Goal: Task Accomplishment & Management: Manage account settings

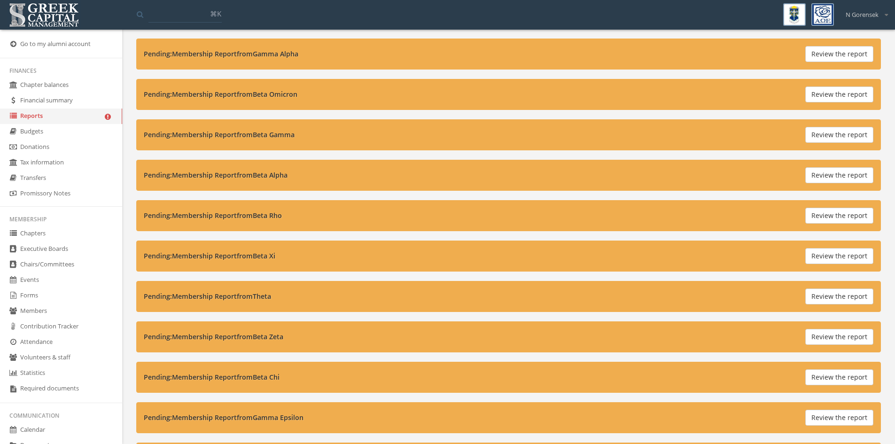
scroll to position [329, 0]
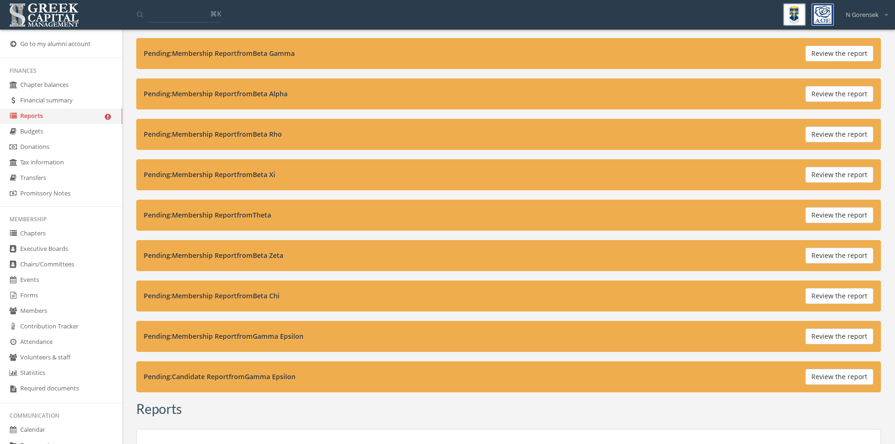
click at [867, 174] on button "Review the report" at bounding box center [839, 175] width 68 height 16
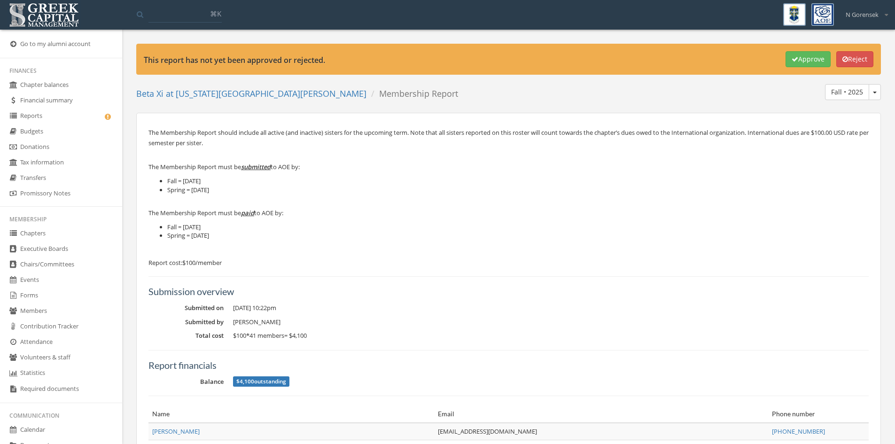
click at [844, 59] on icon "button" at bounding box center [845, 59] width 6 height 7
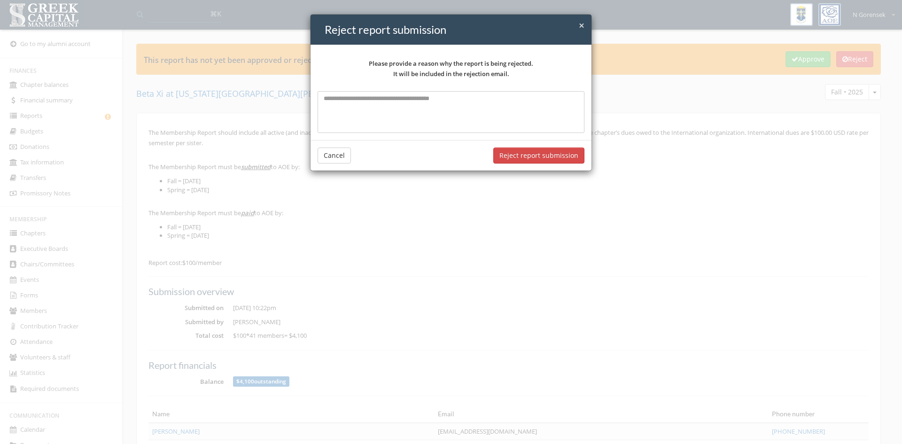
click at [328, 117] on textarea at bounding box center [451, 111] width 267 height 41
type textarea "**********"
click at [513, 155] on button "Reject report submission" at bounding box center [538, 155] width 91 height 16
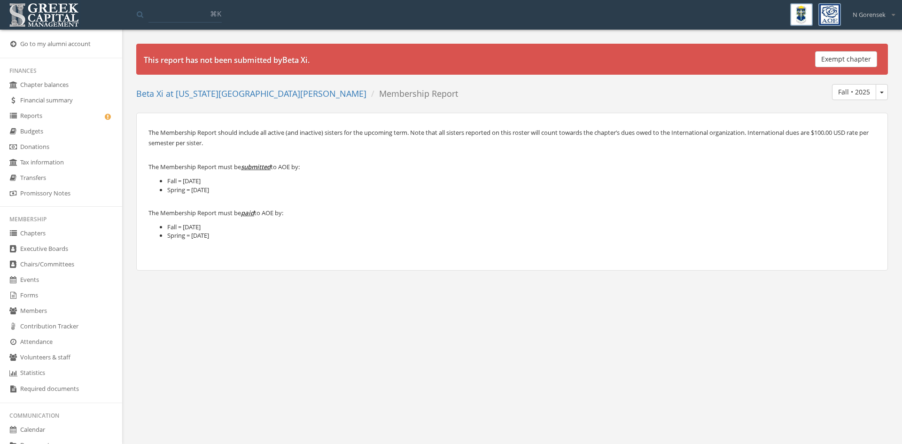
click at [65, 123] on link "Reports" at bounding box center [61, 117] width 122 height 16
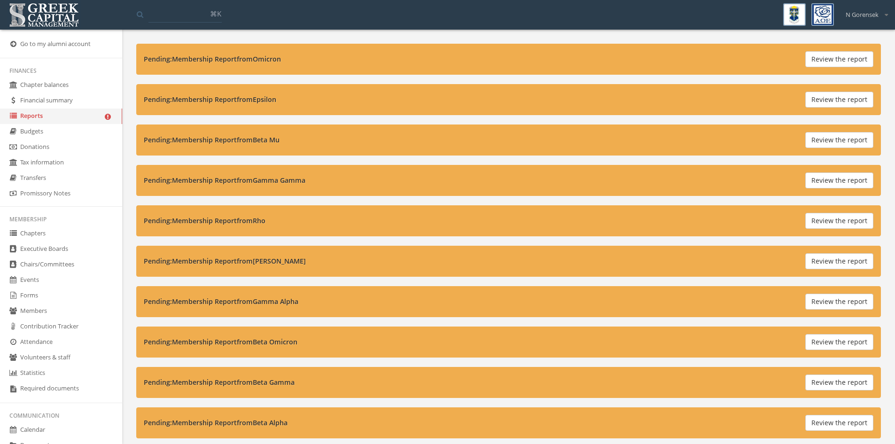
click at [855, 52] on button "Review the report" at bounding box center [839, 59] width 68 height 16
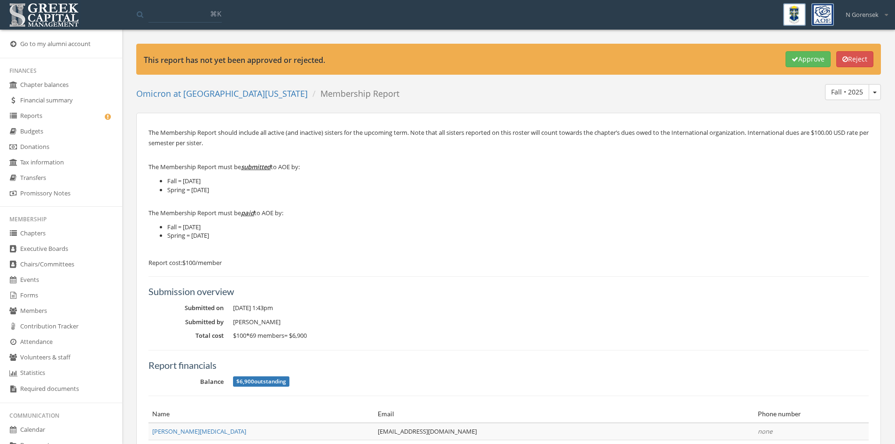
click at [72, 113] on link "Reports" at bounding box center [61, 117] width 122 height 16
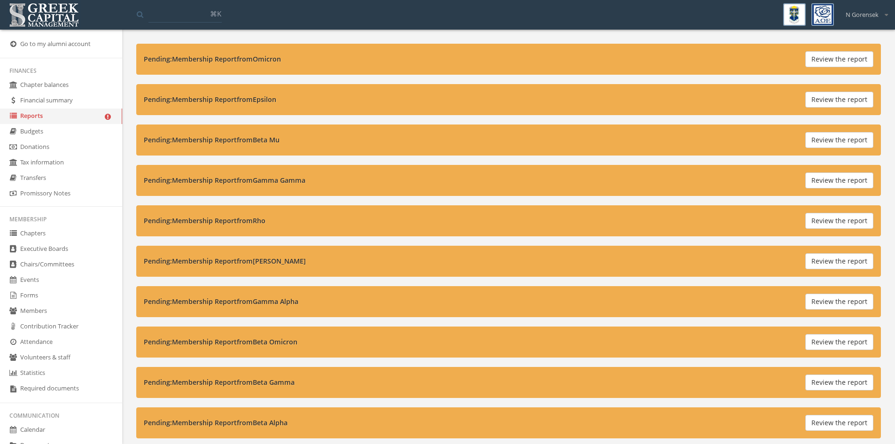
click at [814, 98] on button "Review the report" at bounding box center [839, 100] width 68 height 16
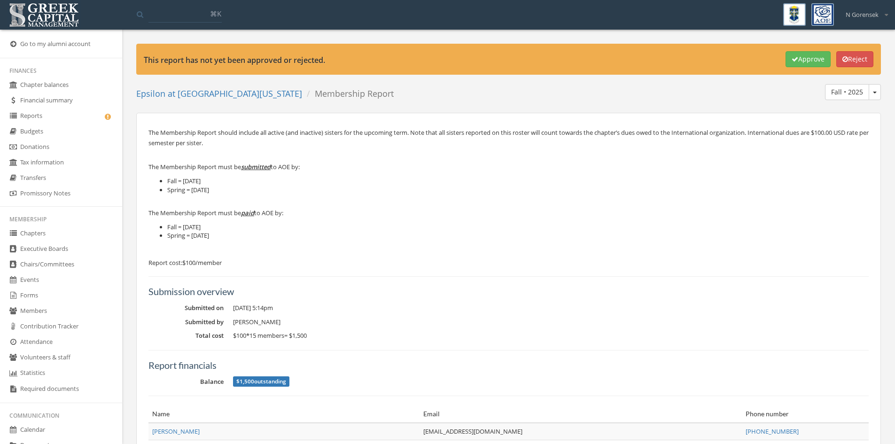
click at [73, 121] on link "Reports" at bounding box center [61, 117] width 122 height 16
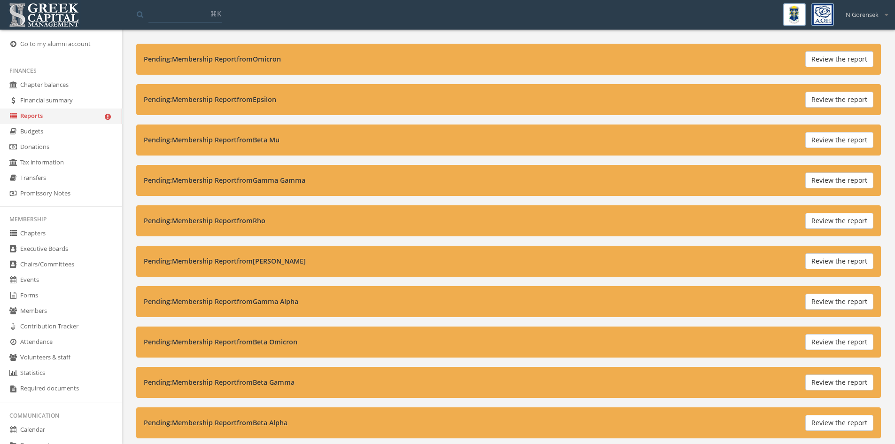
click at [830, 178] on button "Review the report" at bounding box center [839, 180] width 68 height 16
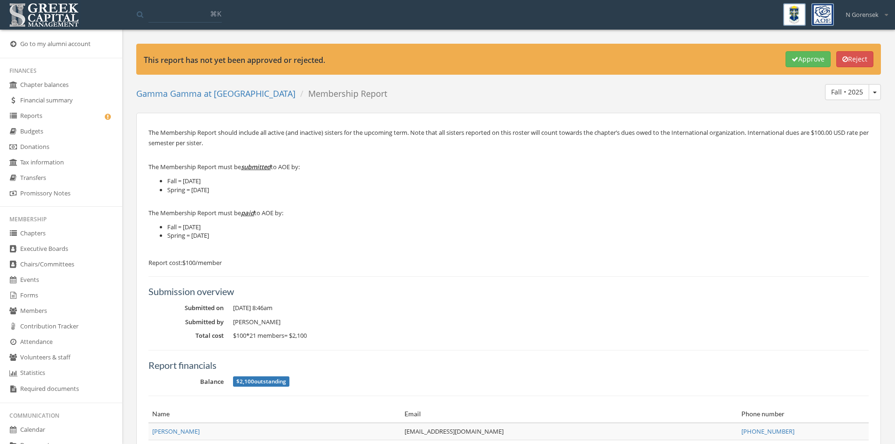
click at [62, 120] on link "Reports" at bounding box center [61, 117] width 122 height 16
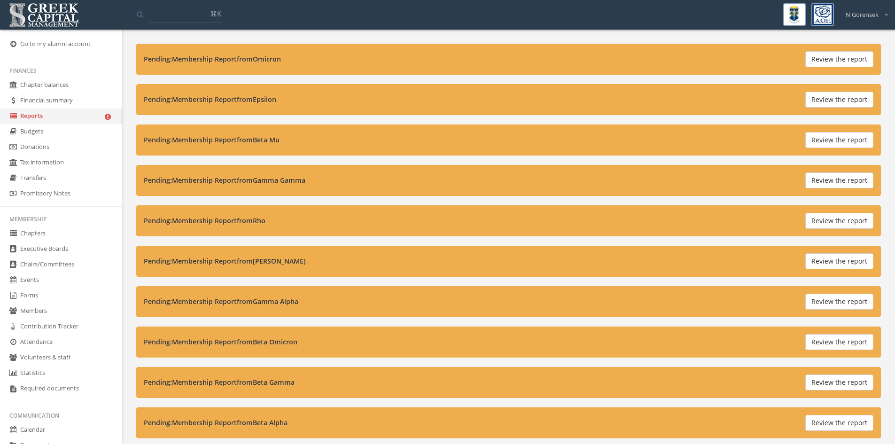
click at [830, 222] on button "Review the report" at bounding box center [839, 221] width 68 height 16
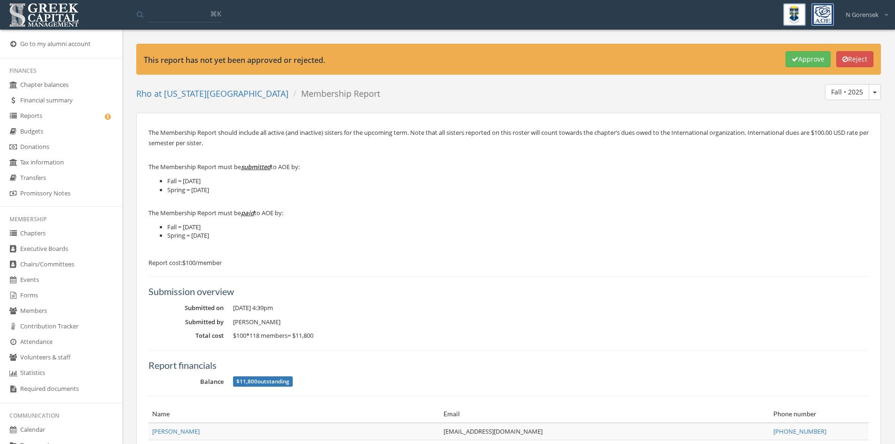
click at [798, 59] on button "Approve" at bounding box center [807, 59] width 45 height 16
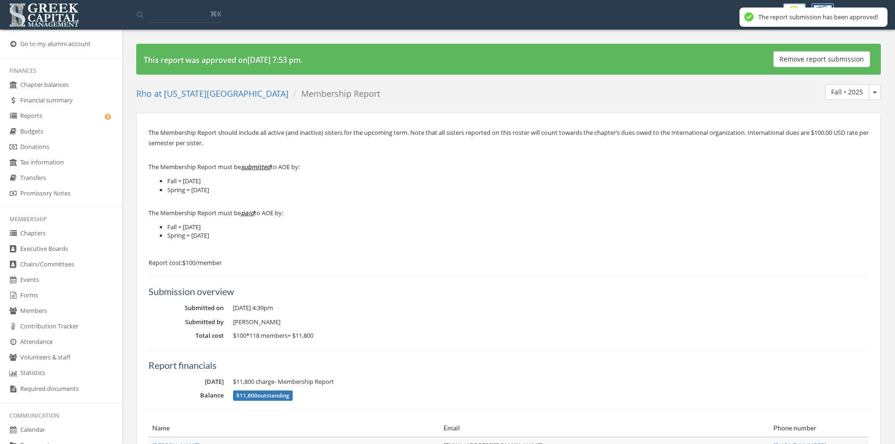
click at [46, 112] on link "Reports" at bounding box center [61, 117] width 122 height 16
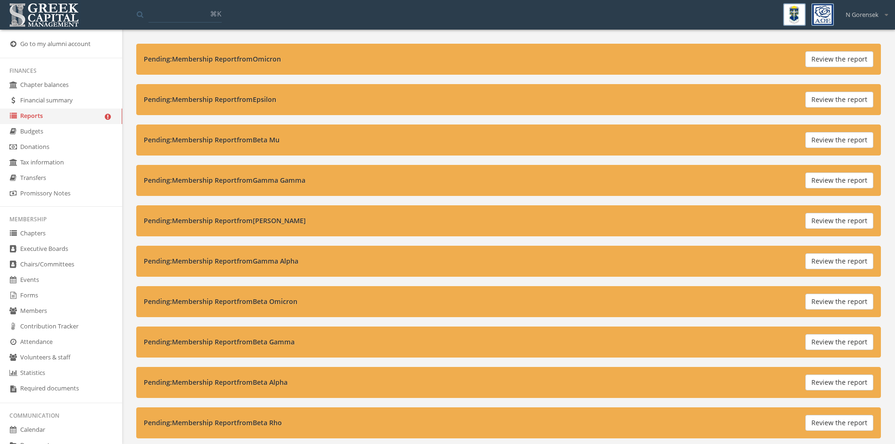
click at [845, 256] on button "Review the report" at bounding box center [839, 261] width 68 height 16
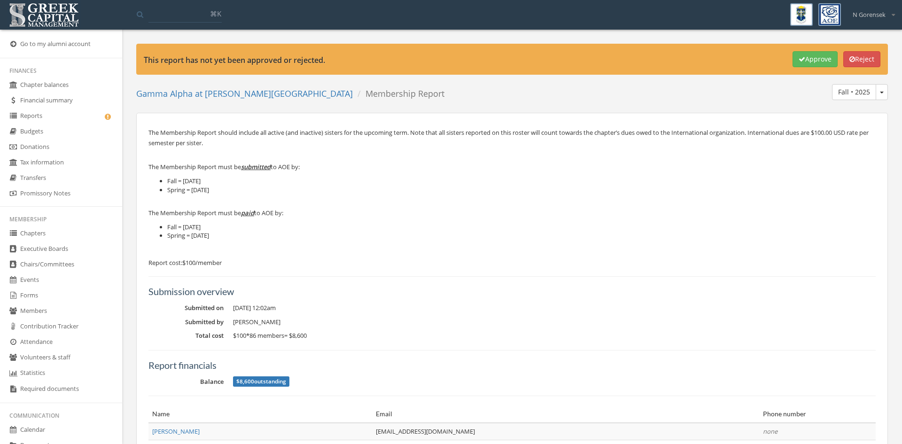
click at [810, 61] on button "Approve" at bounding box center [814, 59] width 45 height 16
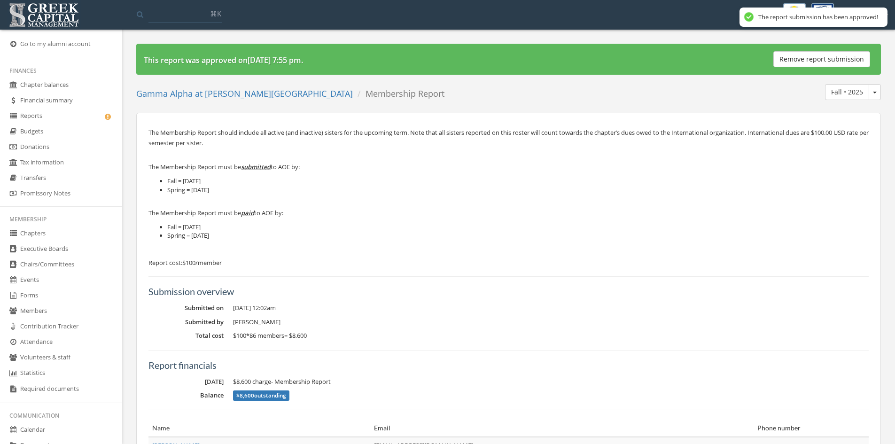
click at [47, 121] on link "Reports" at bounding box center [61, 117] width 122 height 16
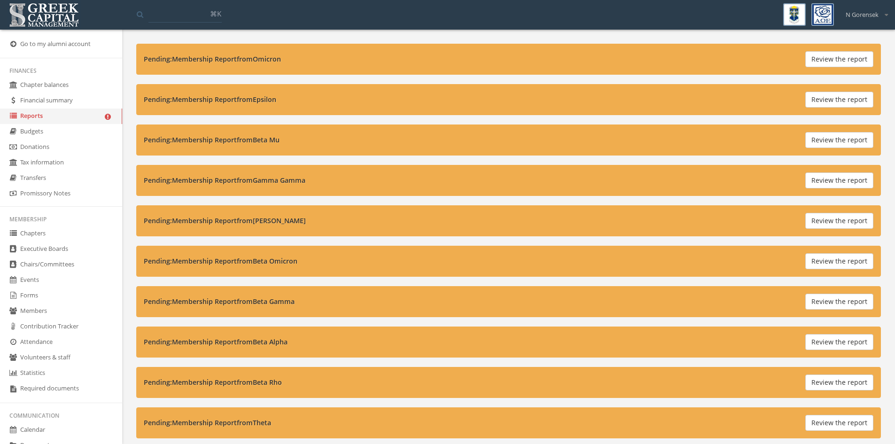
click at [819, 302] on button "Review the report" at bounding box center [839, 302] width 68 height 16
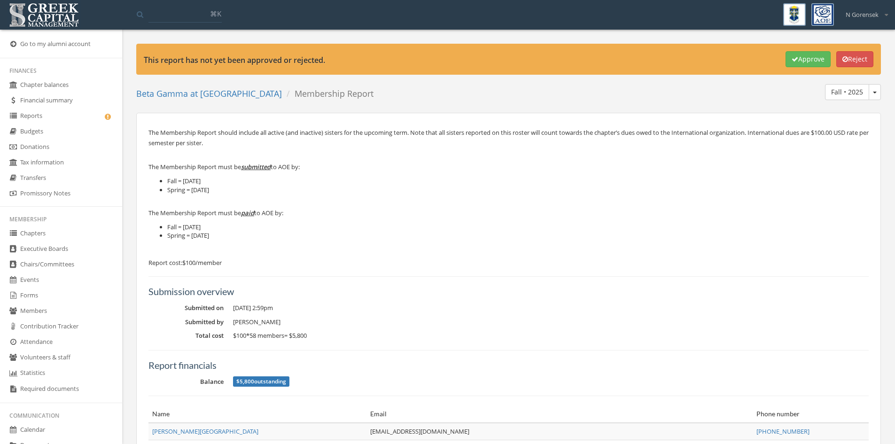
click at [799, 61] on button "Approve" at bounding box center [807, 59] width 45 height 16
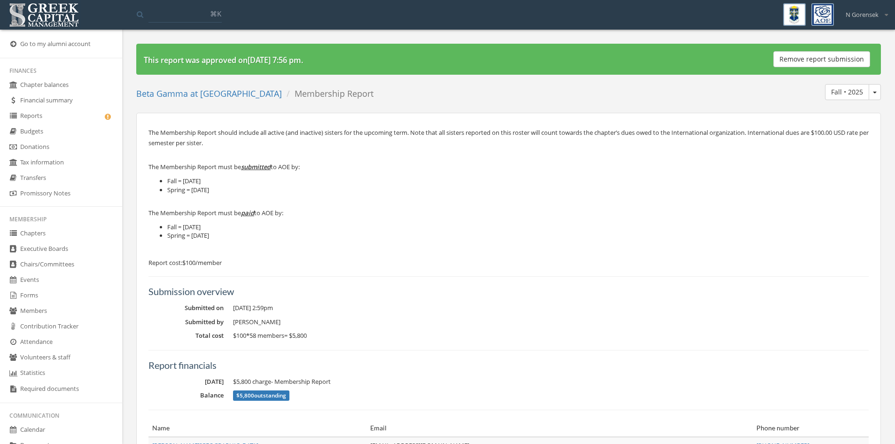
click at [47, 114] on link "Reports" at bounding box center [61, 117] width 122 height 16
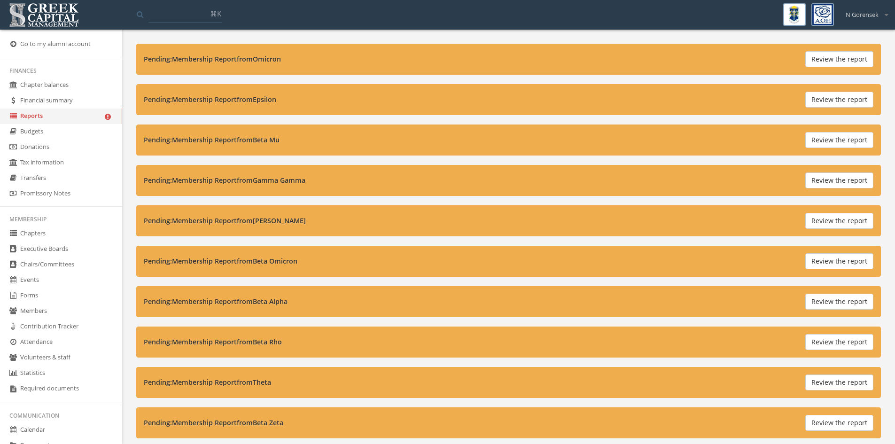
scroll to position [47, 0]
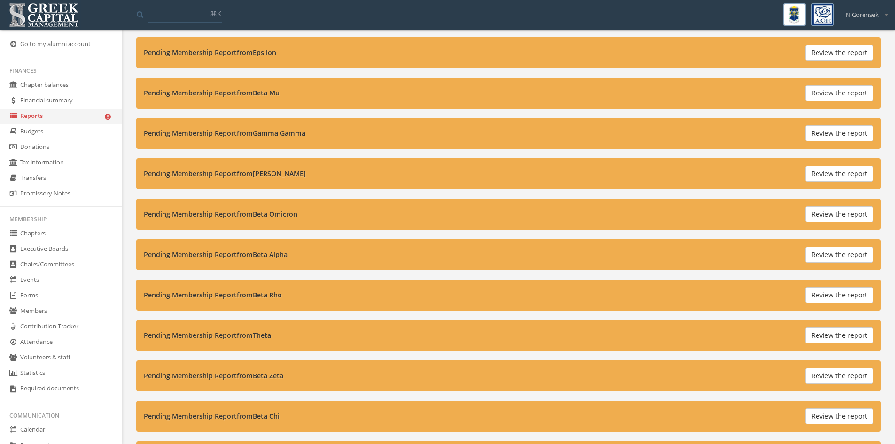
click at [822, 250] on button "Review the report" at bounding box center [839, 255] width 68 height 16
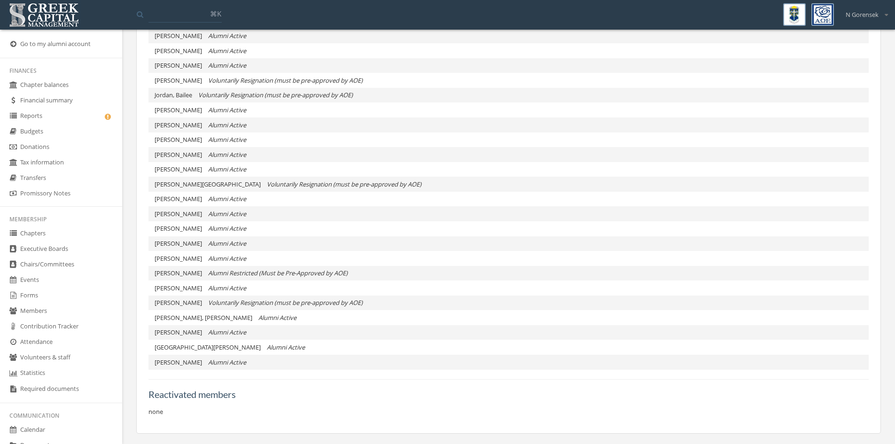
scroll to position [1236, 0]
click at [279, 341] on li "Valencia, Giselle Alumni Active" at bounding box center [508, 345] width 720 height 15
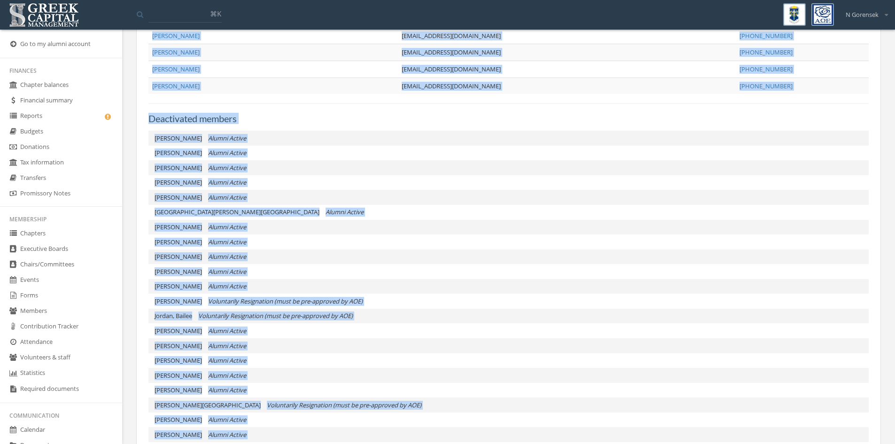
scroll to position [907, 0]
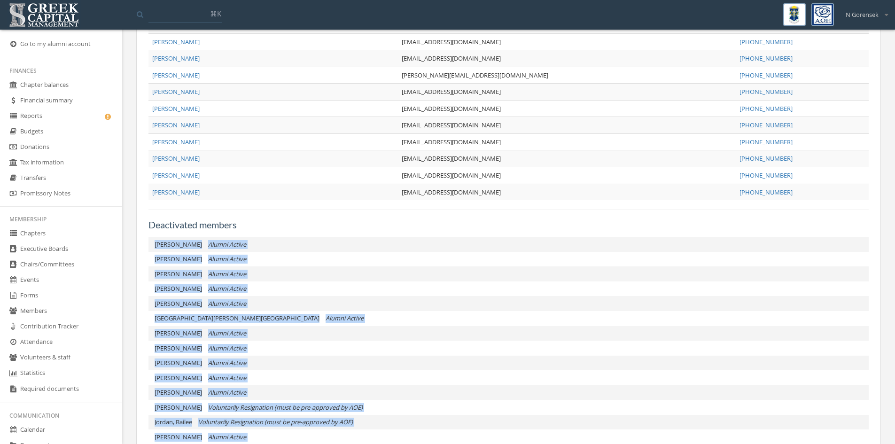
drag, startPoint x: 262, startPoint y: 362, endPoint x: 146, endPoint y: 233, distance: 173.6
copy ul "Belshe, Tenley Alumni Active Bittner, Karis Alumni Active Boone, Maddlyn Alumni…"
click at [373, 337] on li "Griffin, Ashlyn Alumni Active" at bounding box center [508, 333] width 720 height 15
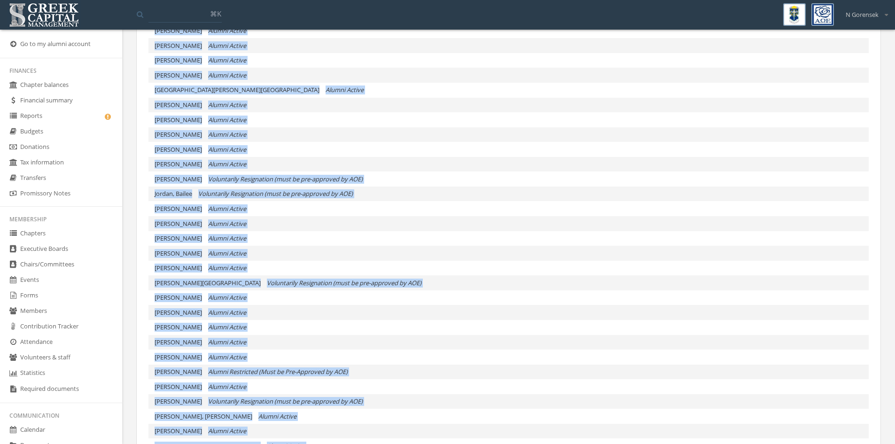
scroll to position [1189, 0]
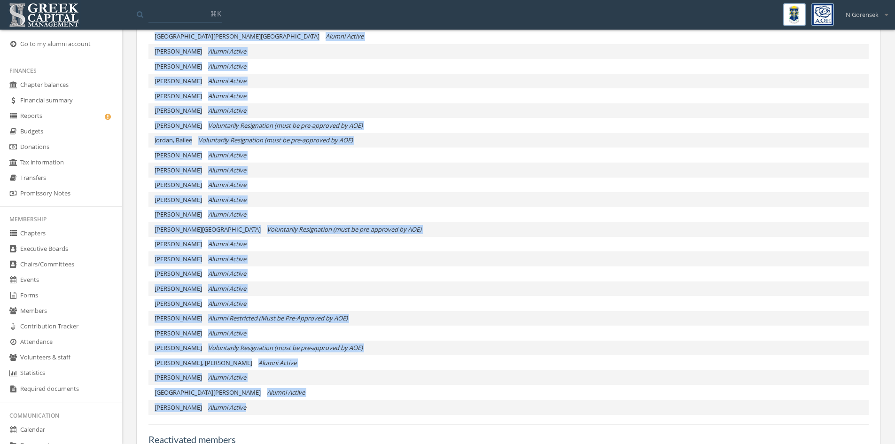
click at [366, 143] on li "Jordan, Bailee Voluntarily Resignation (must be pre-approved by AOE)" at bounding box center [508, 140] width 720 height 15
click at [362, 145] on li "Jordan, Bailee Voluntarily Resignation (must be pre-approved by AOE)" at bounding box center [508, 140] width 720 height 15
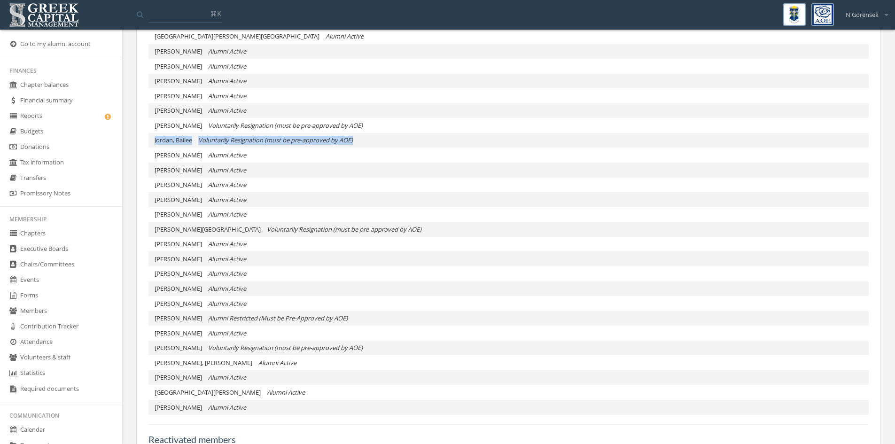
drag, startPoint x: 357, startPoint y: 139, endPoint x: 139, endPoint y: 135, distance: 218.9
copy li "Jordan, Bailee Voluntarily Resignation (must be pre-approved by AOE)"
click at [524, 318] on li "Pickrell, Avery Alumni Restricted (Must be Pre-Approved by AOE)" at bounding box center [508, 318] width 720 height 15
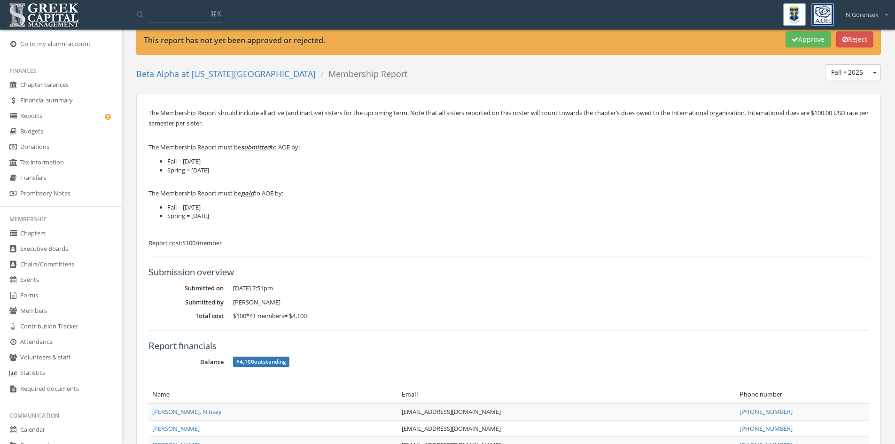
scroll to position [0, 0]
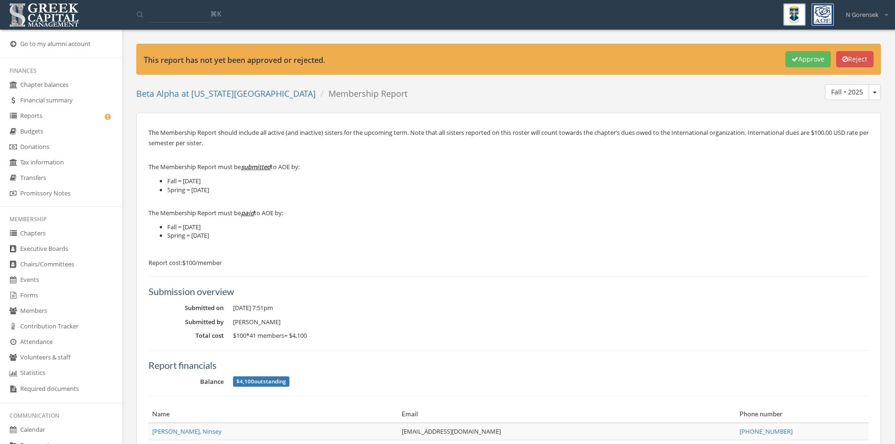
click at [801, 64] on button "Approve" at bounding box center [807, 59] width 45 height 16
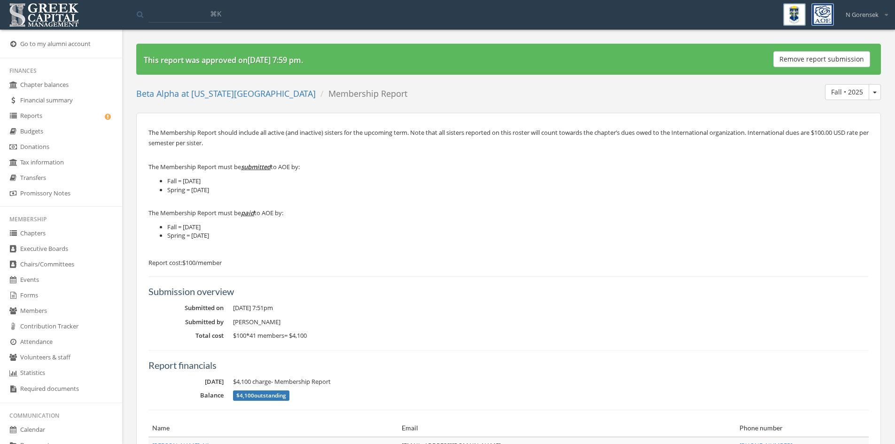
click at [66, 116] on link "Reports" at bounding box center [61, 117] width 122 height 16
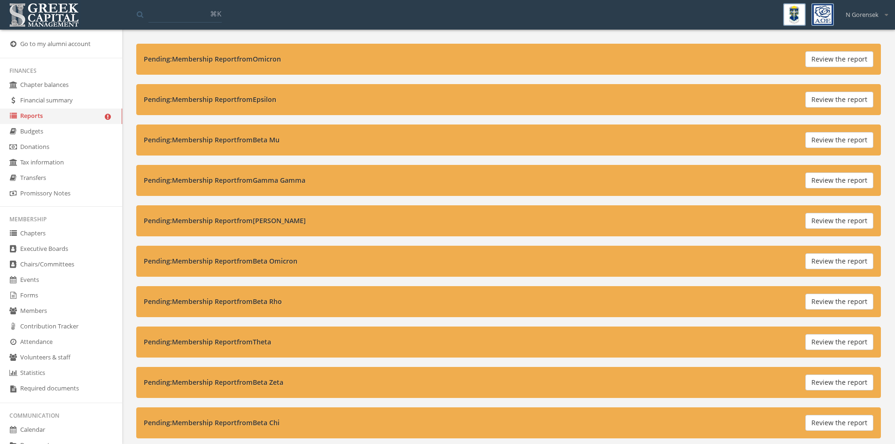
scroll to position [47, 0]
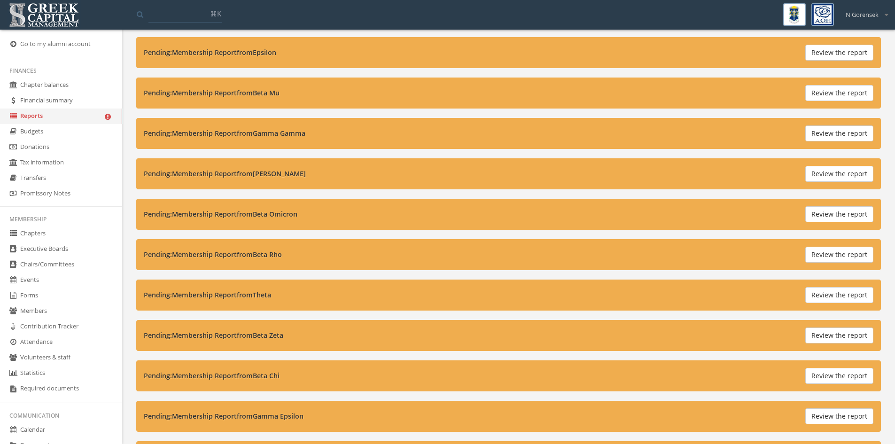
click at [851, 339] on button "Review the report" at bounding box center [839, 335] width 68 height 16
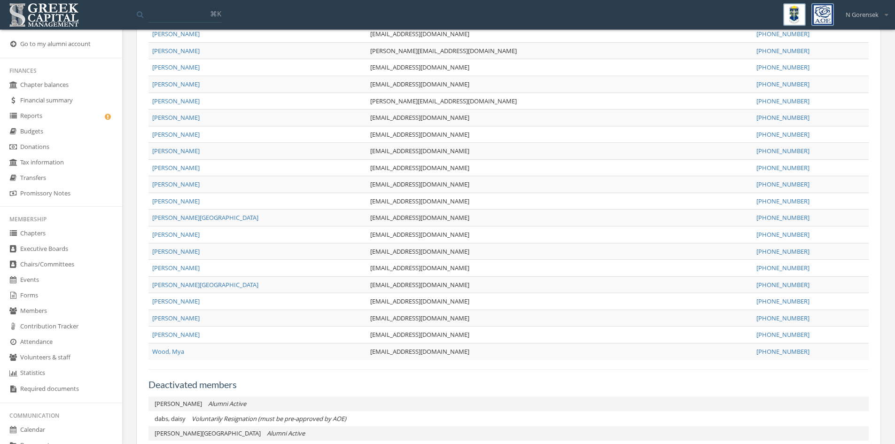
scroll to position [1070, 0]
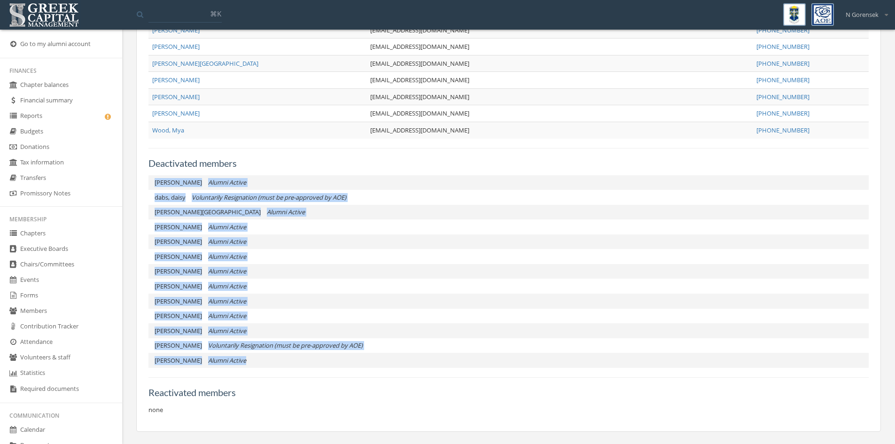
drag, startPoint x: 290, startPoint y: 365, endPoint x: 148, endPoint y: 175, distance: 237.7
click at [150, 173] on div "Deactivated members Brumfield, Julia Alumni Active dabs, daisy Voluntarily Resi…" at bounding box center [508, 258] width 720 height 220
copy ul "Brumfield, Julia Alumni Active dabs, daisy Voluntarily Resignation (must be pre…"
click at [306, 228] on li "Linenbroker, Lauren Alumni Active" at bounding box center [508, 226] width 720 height 15
click at [339, 334] on li "Steber, Megan Alumni Active" at bounding box center [508, 330] width 720 height 15
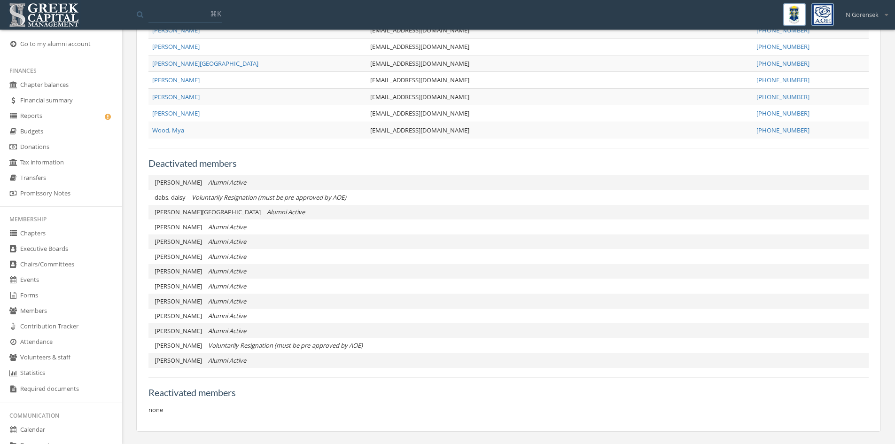
click at [332, 256] on li "Proctor, Elizabeth Alumni Active" at bounding box center [508, 256] width 720 height 15
drag, startPoint x: 357, startPoint y: 197, endPoint x: 133, endPoint y: 196, distance: 223.6
copy li "dabs, daisy Voluntarily Resignation (must be pre-approved by AOE)"
drag, startPoint x: 369, startPoint y: 342, endPoint x: 142, endPoint y: 343, distance: 226.4
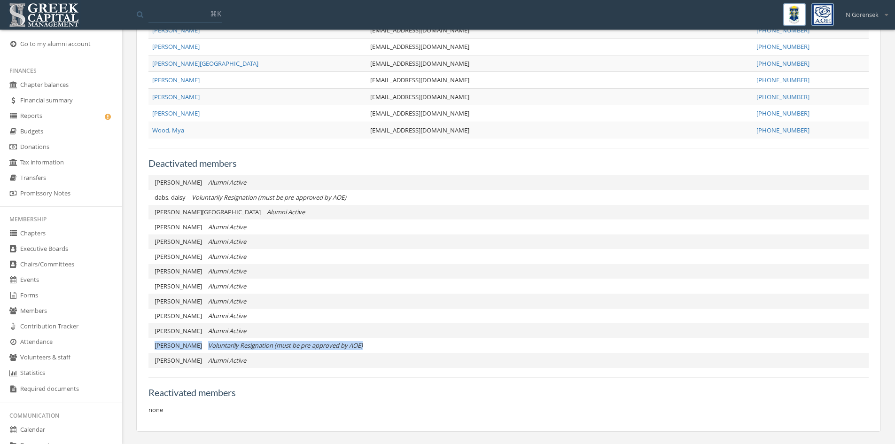
copy li "Stevens, Natalie Voluntarily Resignation (must be pre-approved by AOE)"
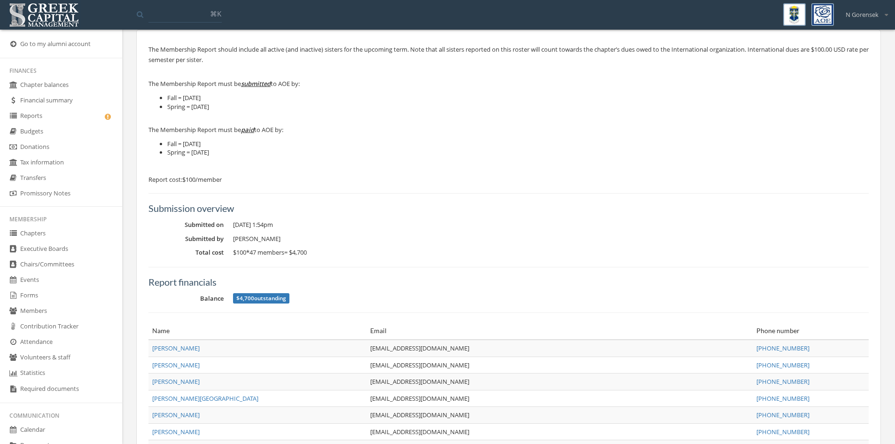
scroll to position [0, 0]
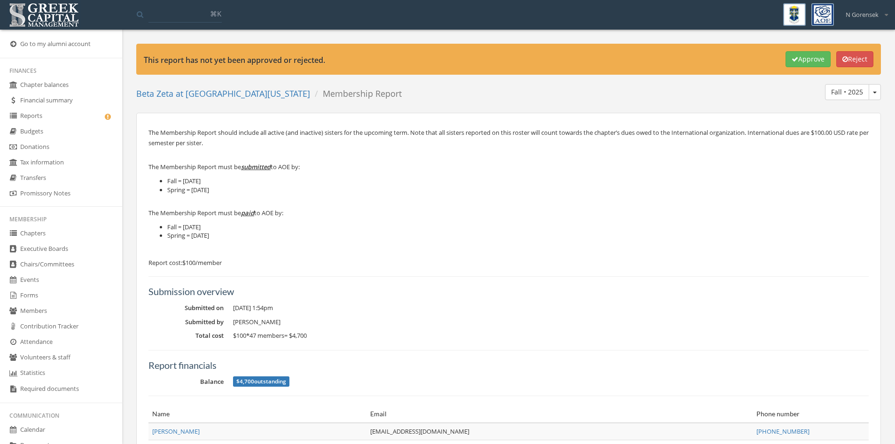
click at [49, 120] on link "Reports" at bounding box center [61, 117] width 122 height 16
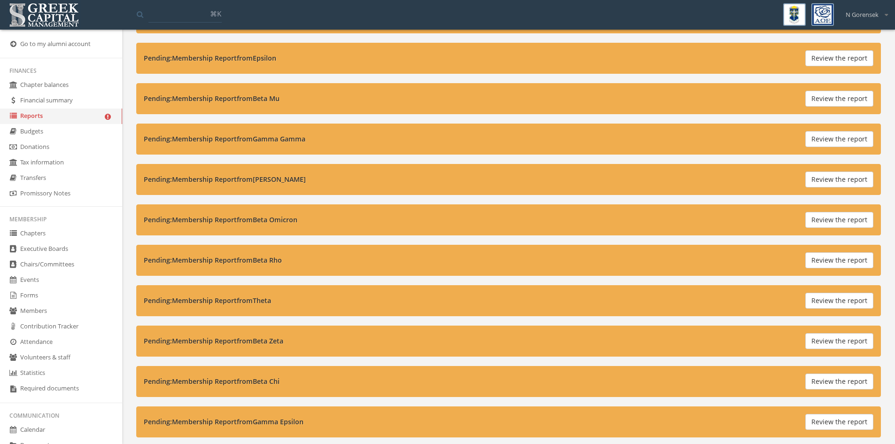
scroll to position [94, 0]
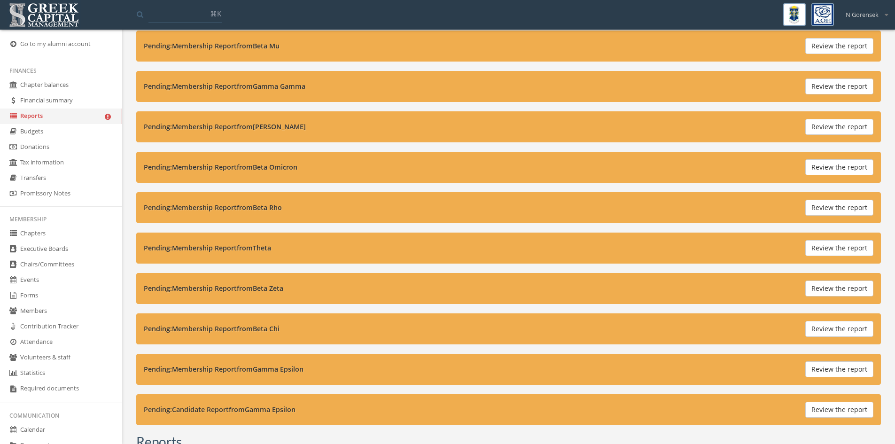
click at [834, 370] on button "Review the report" at bounding box center [839, 369] width 68 height 16
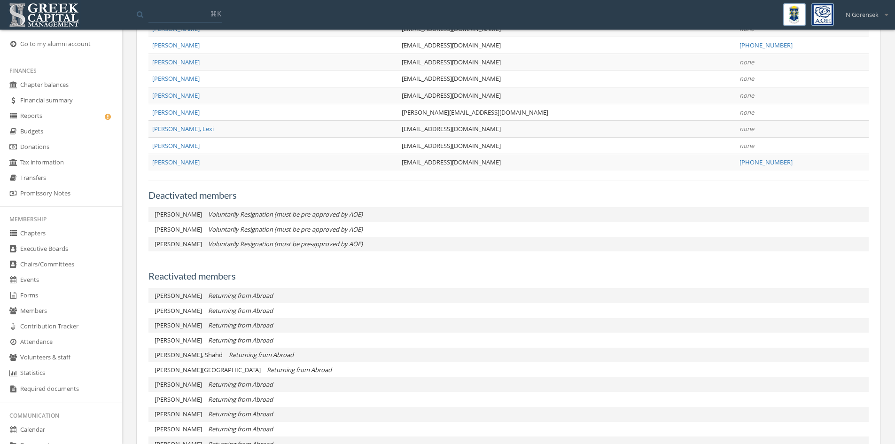
scroll to position [824, 0]
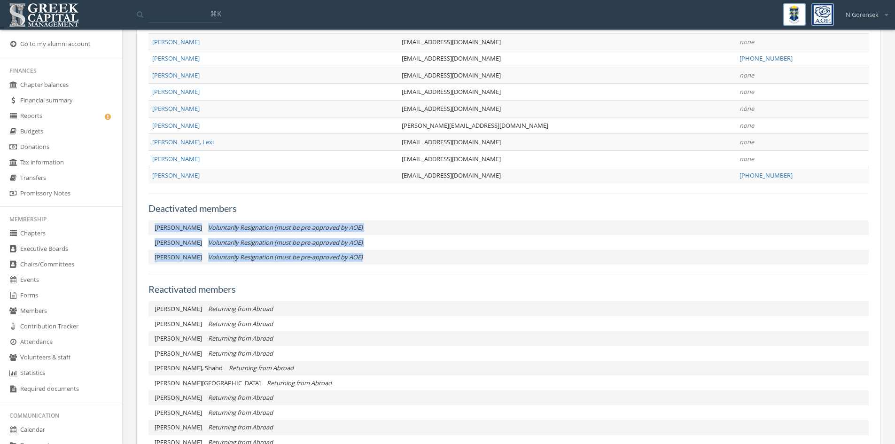
drag, startPoint x: 371, startPoint y: 260, endPoint x: 148, endPoint y: 225, distance: 225.3
click at [148, 225] on ul "Chan, Audrey Voluntarily Resignation (must be pre-approved by AOE) Eriksen, Ana…" at bounding box center [508, 242] width 720 height 45
copy ul "Chan, Audrey Voluntarily Resignation (must be pre-approved by AOE) Eriksen, Ana…"
click at [301, 177] on td "Williams, Dani" at bounding box center [272, 175] width 249 height 16
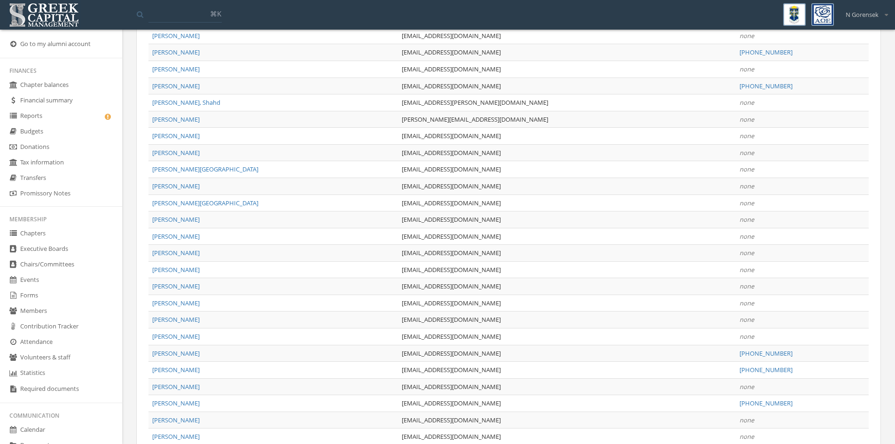
scroll to position [260, 0]
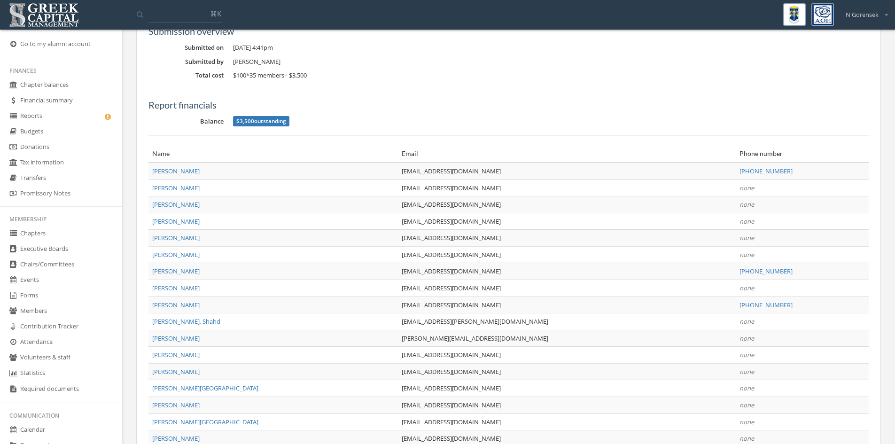
click at [16, 118] on icon at bounding box center [12, 116] width 9 height 8
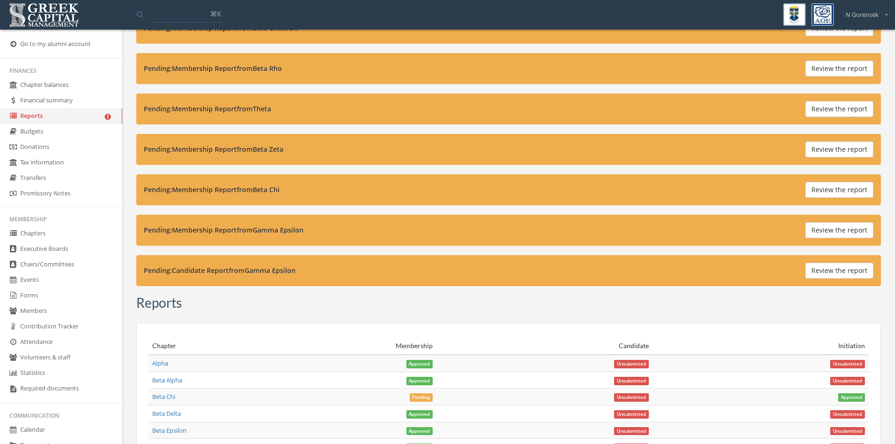
scroll to position [235, 0]
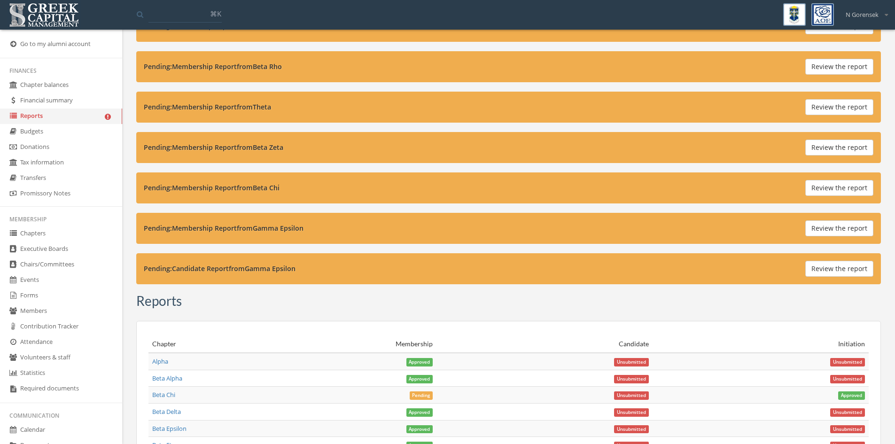
click at [825, 273] on button "Review the report" at bounding box center [839, 269] width 68 height 16
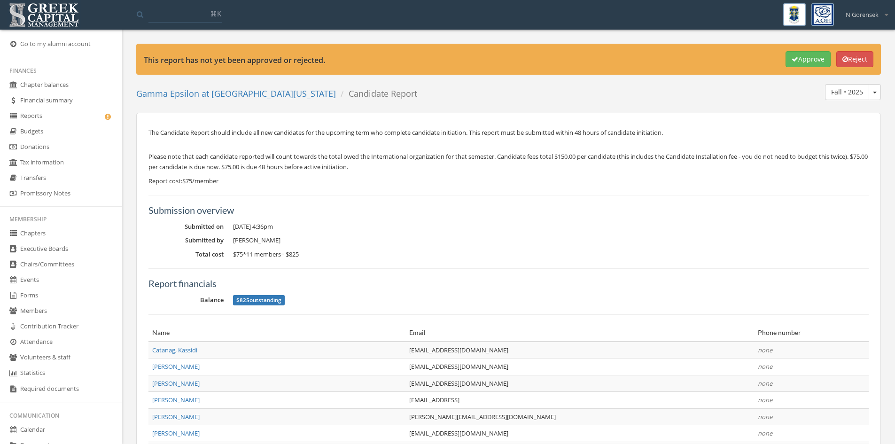
click at [798, 67] on button "Approve" at bounding box center [807, 59] width 45 height 16
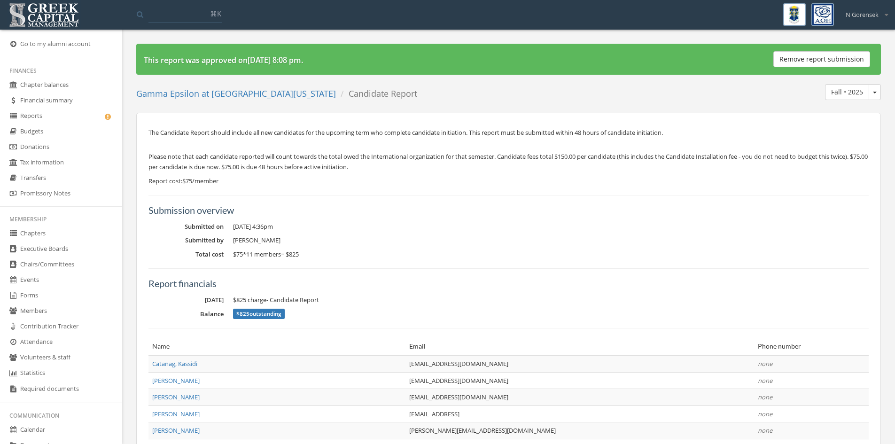
click at [70, 119] on link "Reports" at bounding box center [61, 117] width 122 height 16
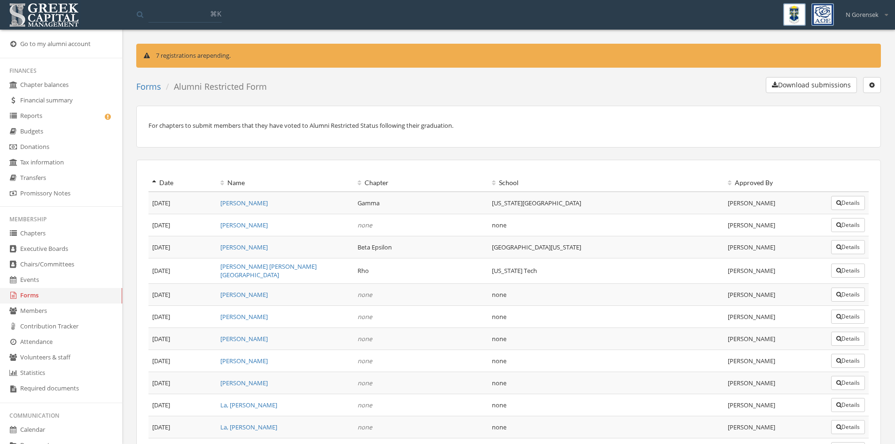
click at [153, 89] on link "Forms" at bounding box center [148, 86] width 25 height 11
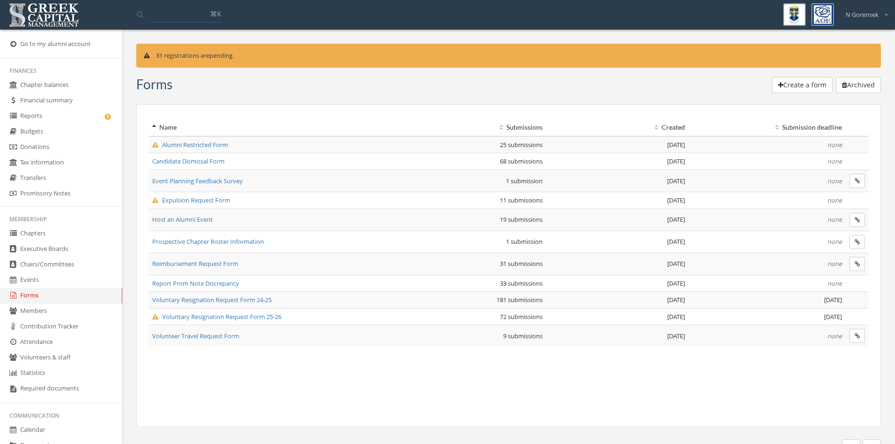
click at [244, 315] on span "Voluntary Resignation Request Form 25-26" at bounding box center [216, 316] width 129 height 8
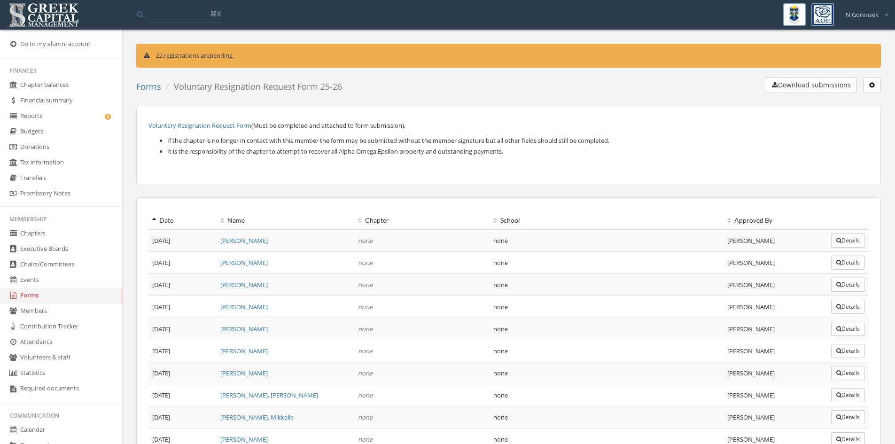
click at [766, 88] on button "Download submissions" at bounding box center [811, 85] width 91 height 16
click at [47, 118] on link "Reports" at bounding box center [61, 117] width 122 height 16
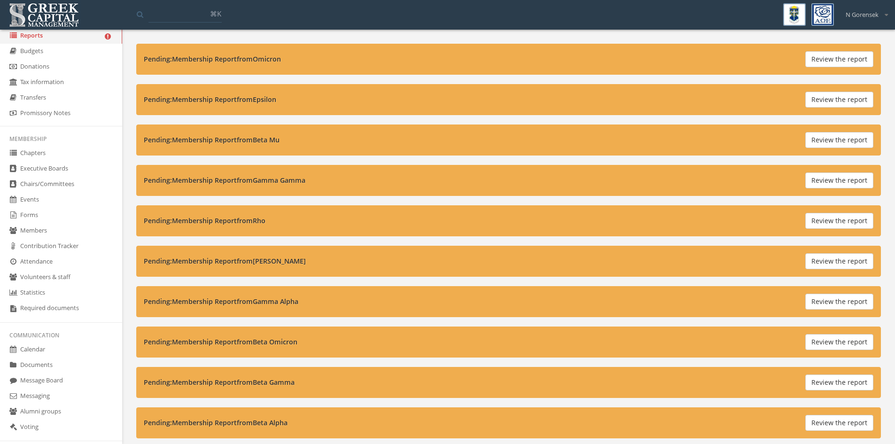
scroll to position [132, 0]
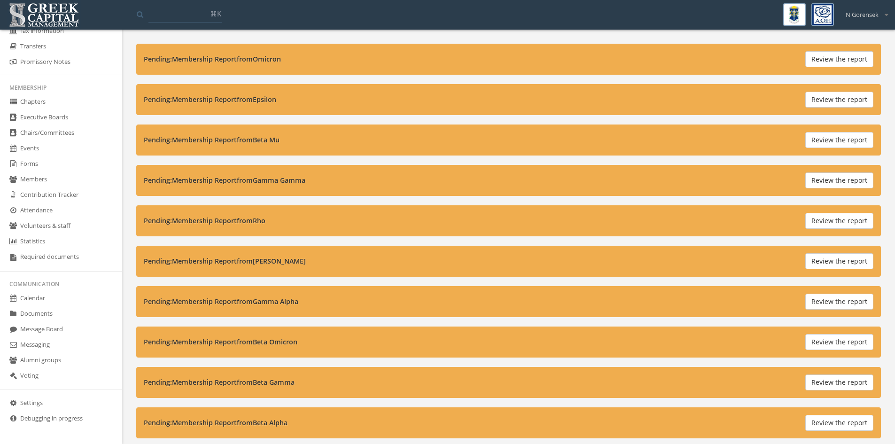
click at [38, 160] on link "Forms" at bounding box center [61, 164] width 122 height 16
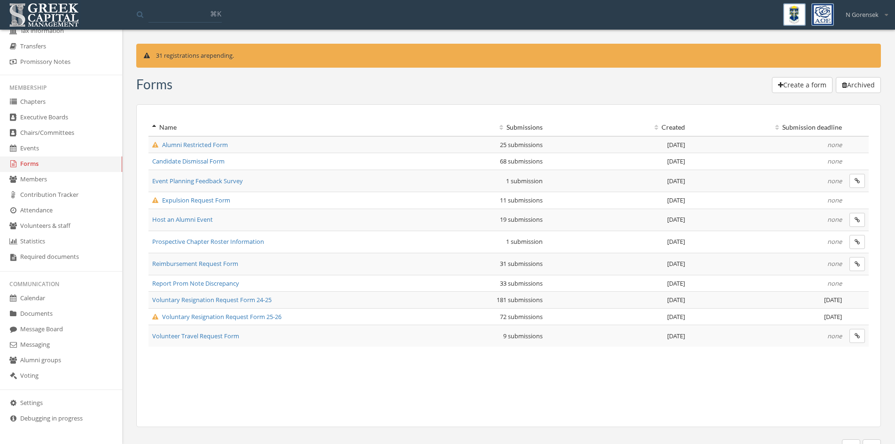
click at [190, 196] on span "Expulsion Request Form" at bounding box center [191, 200] width 78 height 8
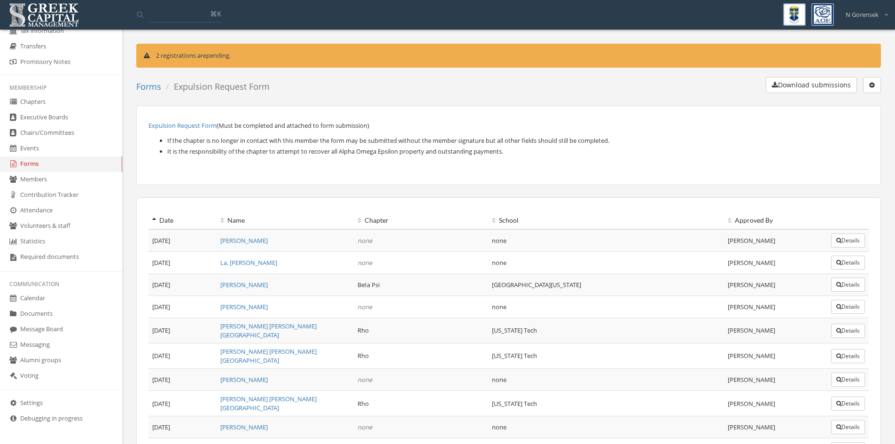
click at [143, 85] on link "Forms" at bounding box center [148, 86] width 25 height 11
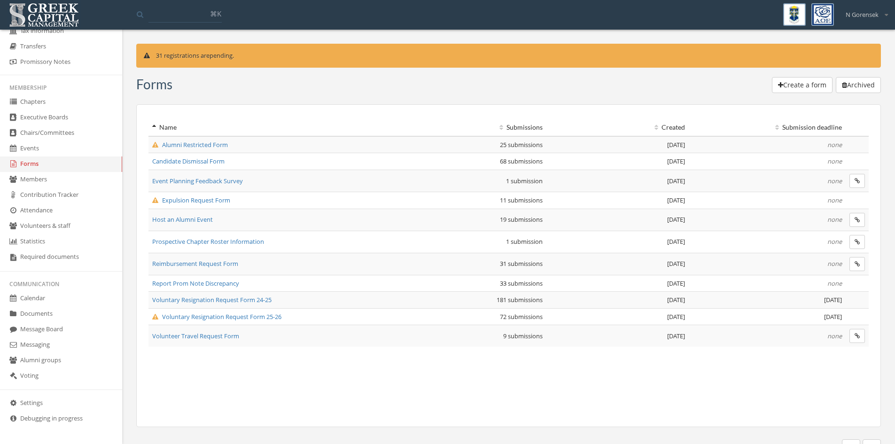
click at [212, 148] on span "Alumni Restricted Form" at bounding box center [190, 144] width 76 height 8
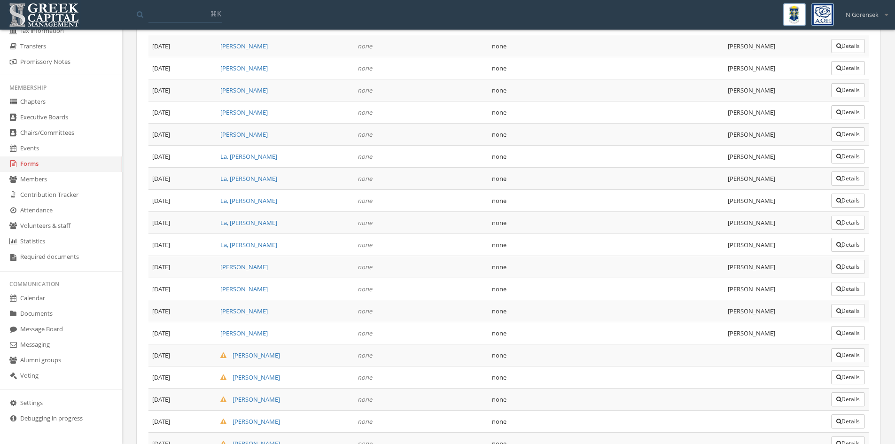
scroll to position [349, 0]
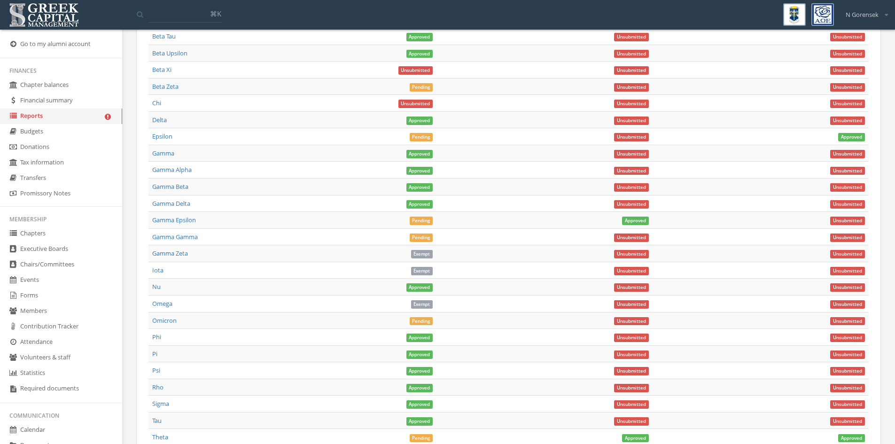
scroll to position [913, 0]
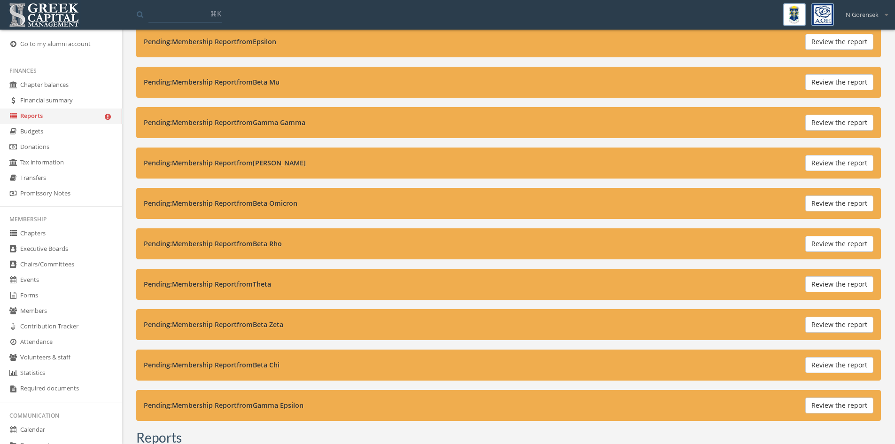
scroll to position [94, 0]
